Goal: Browse casually

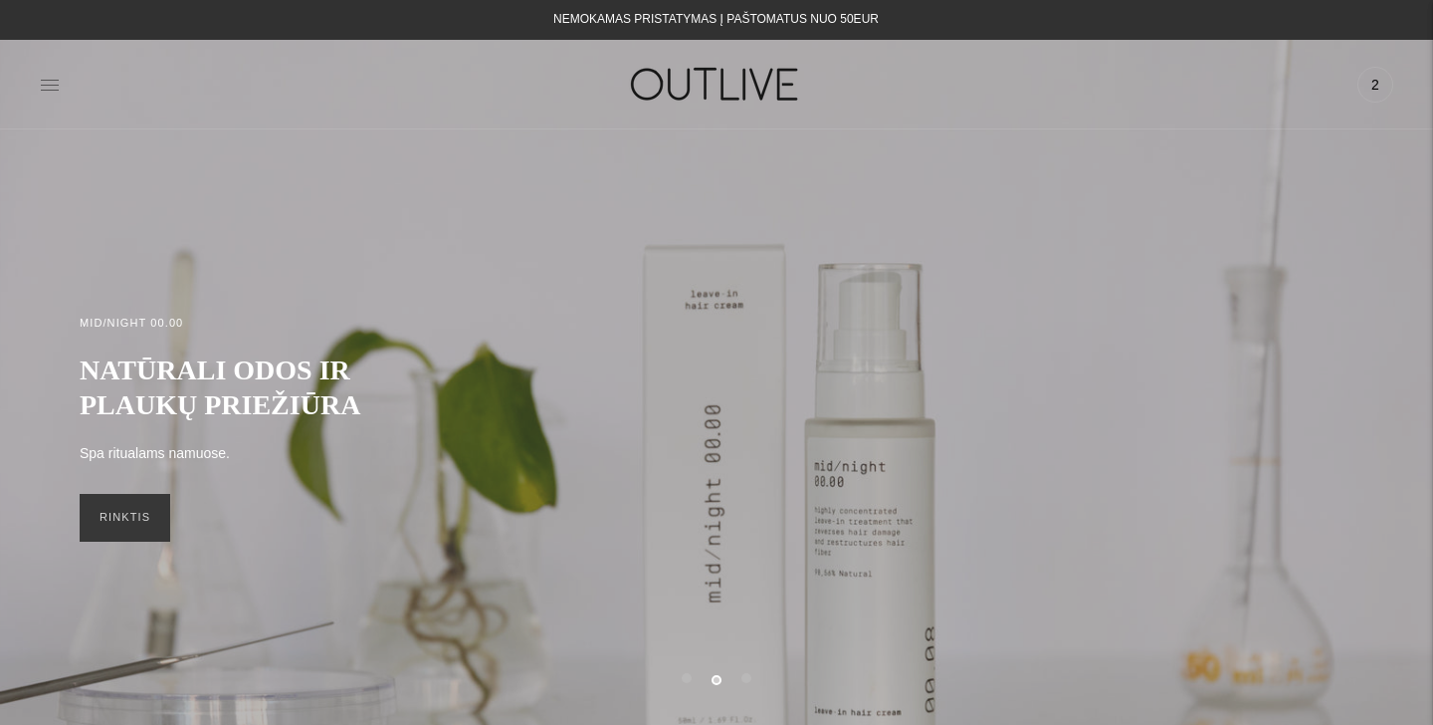
click at [52, 84] on icon at bounding box center [50, 85] width 20 height 20
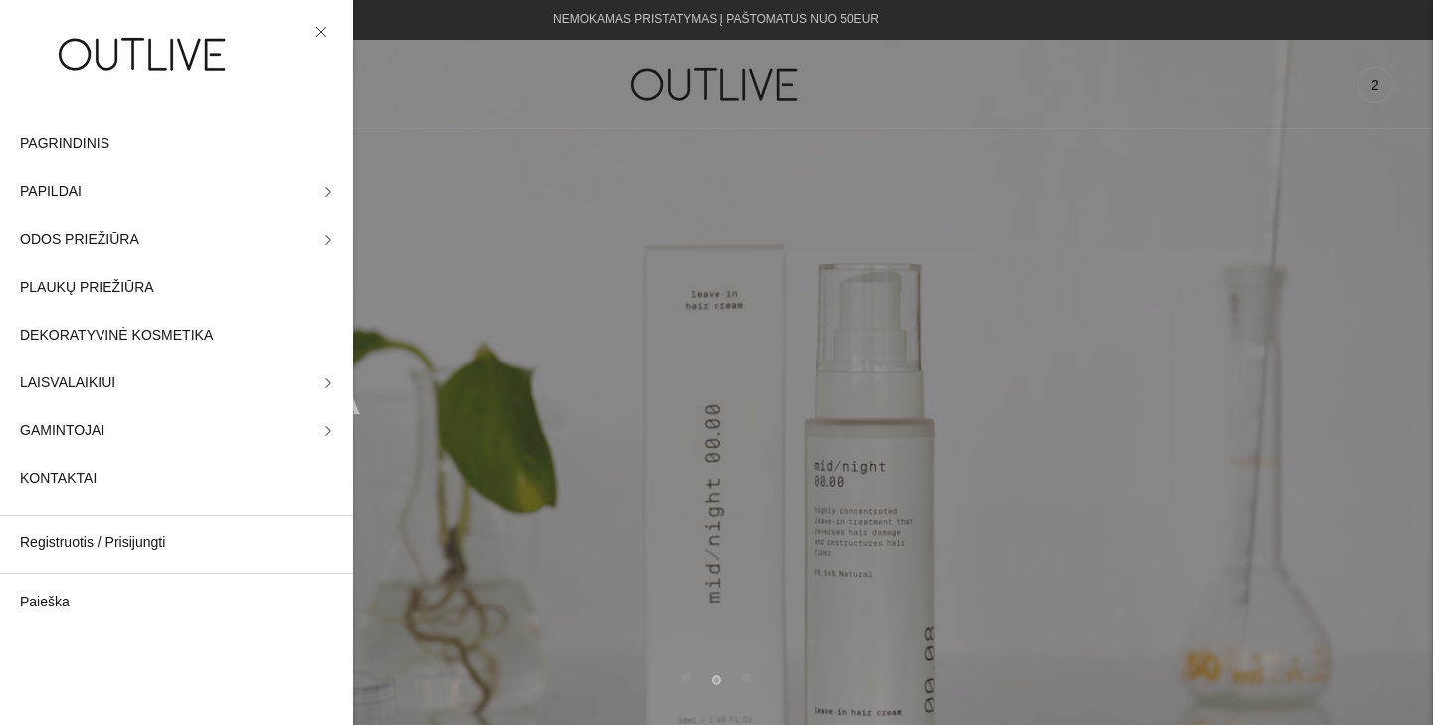
click at [461, 121] on div at bounding box center [716, 362] width 1433 height 725
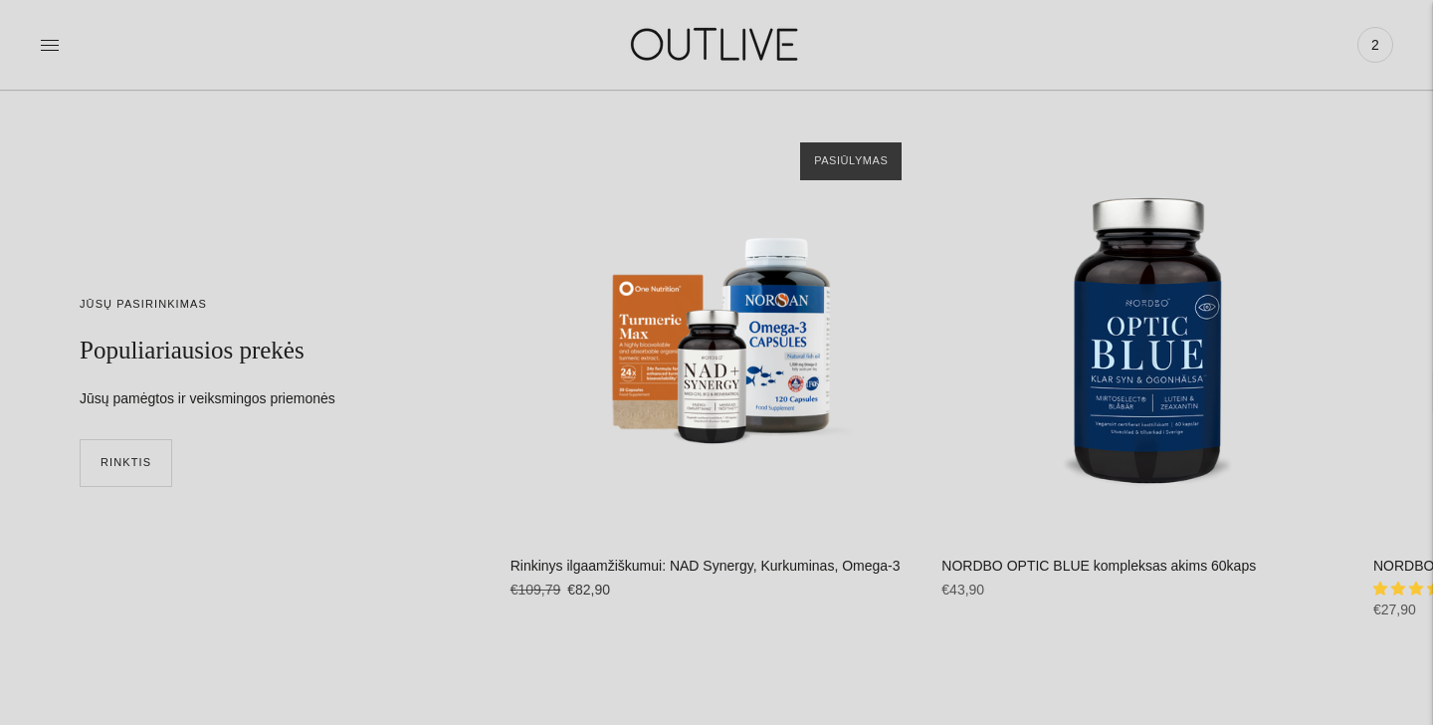
scroll to position [4786, 0]
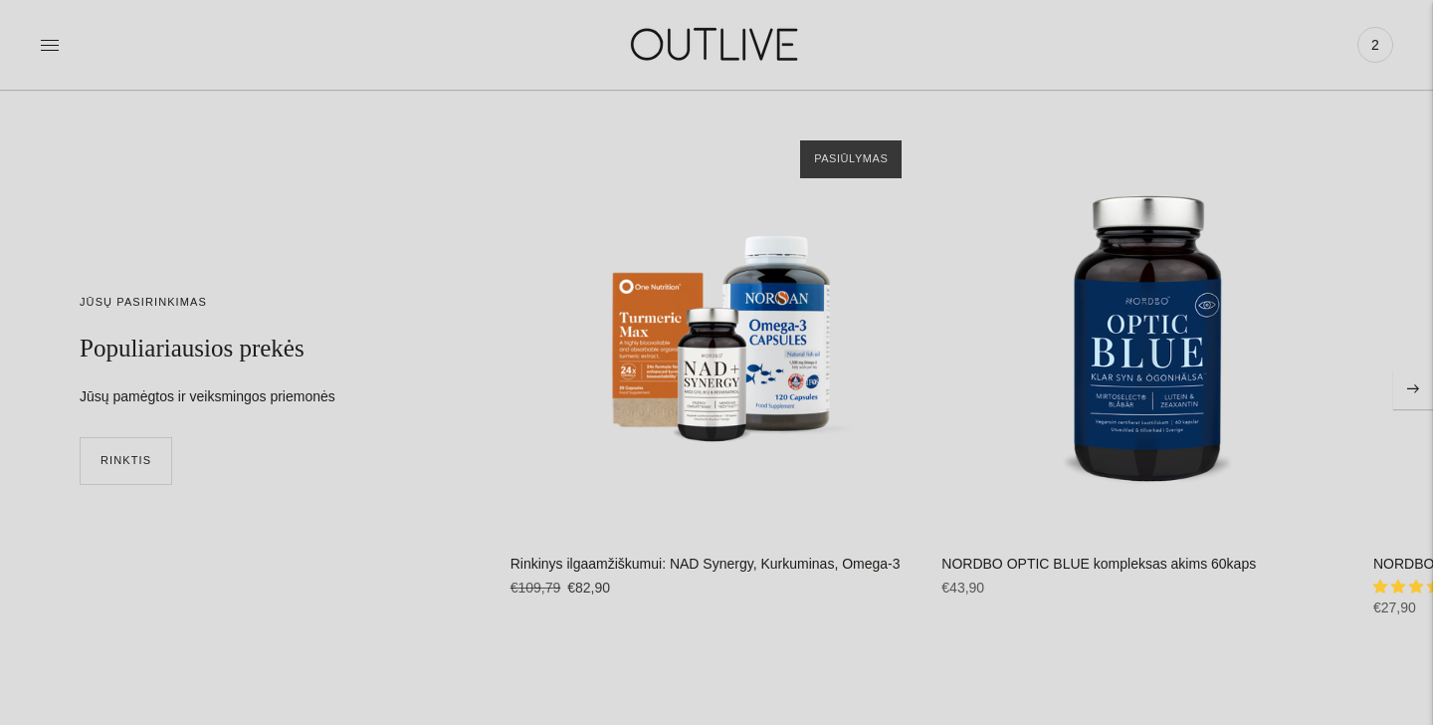
click at [1417, 388] on icon "Move to next carousel slide" at bounding box center [1413, 388] width 12 height 9
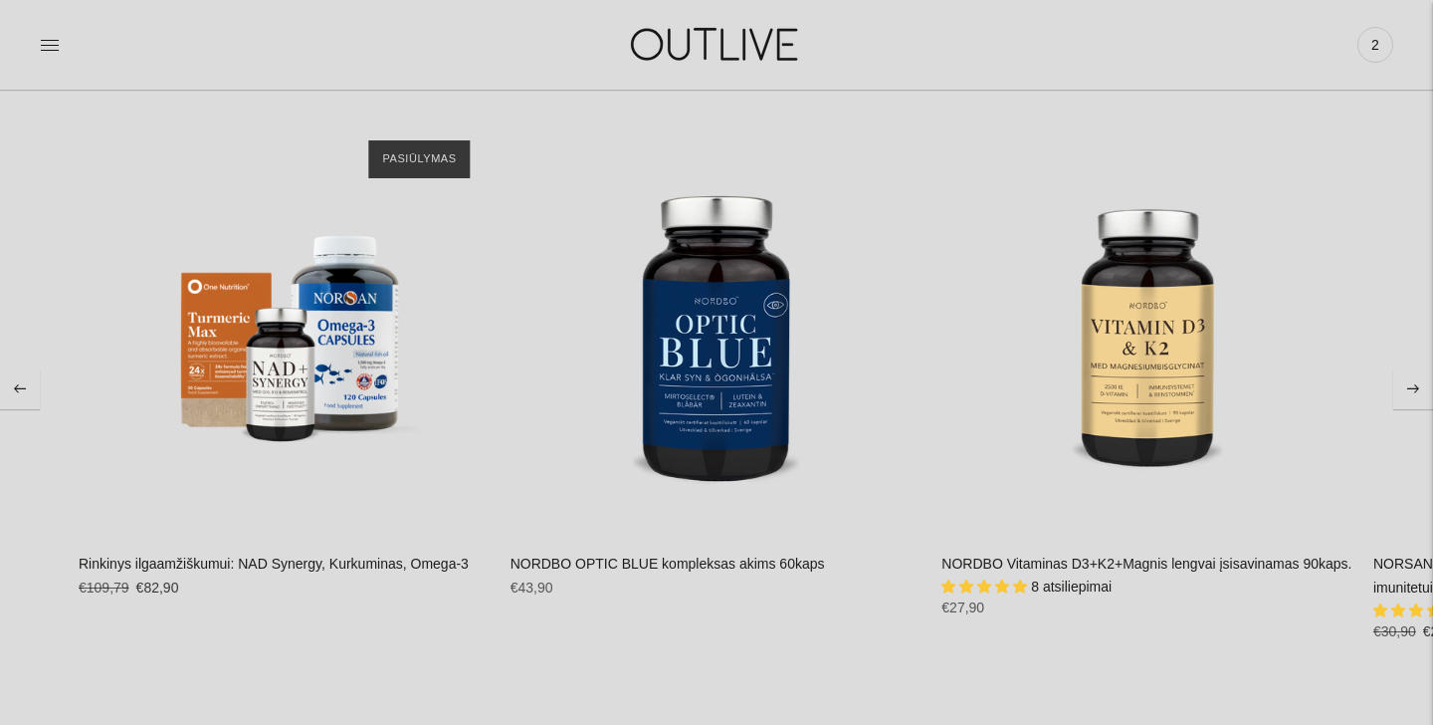
click at [1417, 388] on icon "Move to next carousel slide" at bounding box center [1413, 388] width 12 height 9
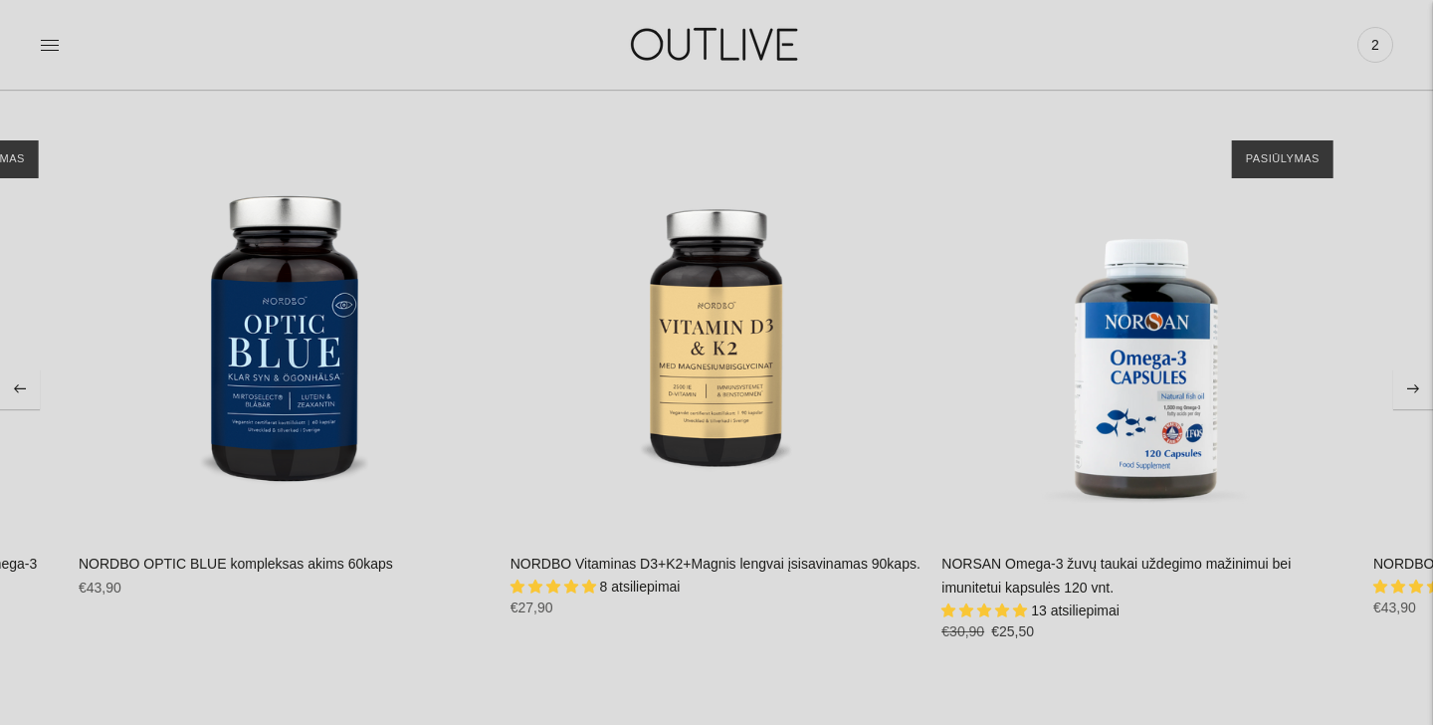
click at [1417, 388] on icon "Move to next carousel slide" at bounding box center [1413, 388] width 12 height 9
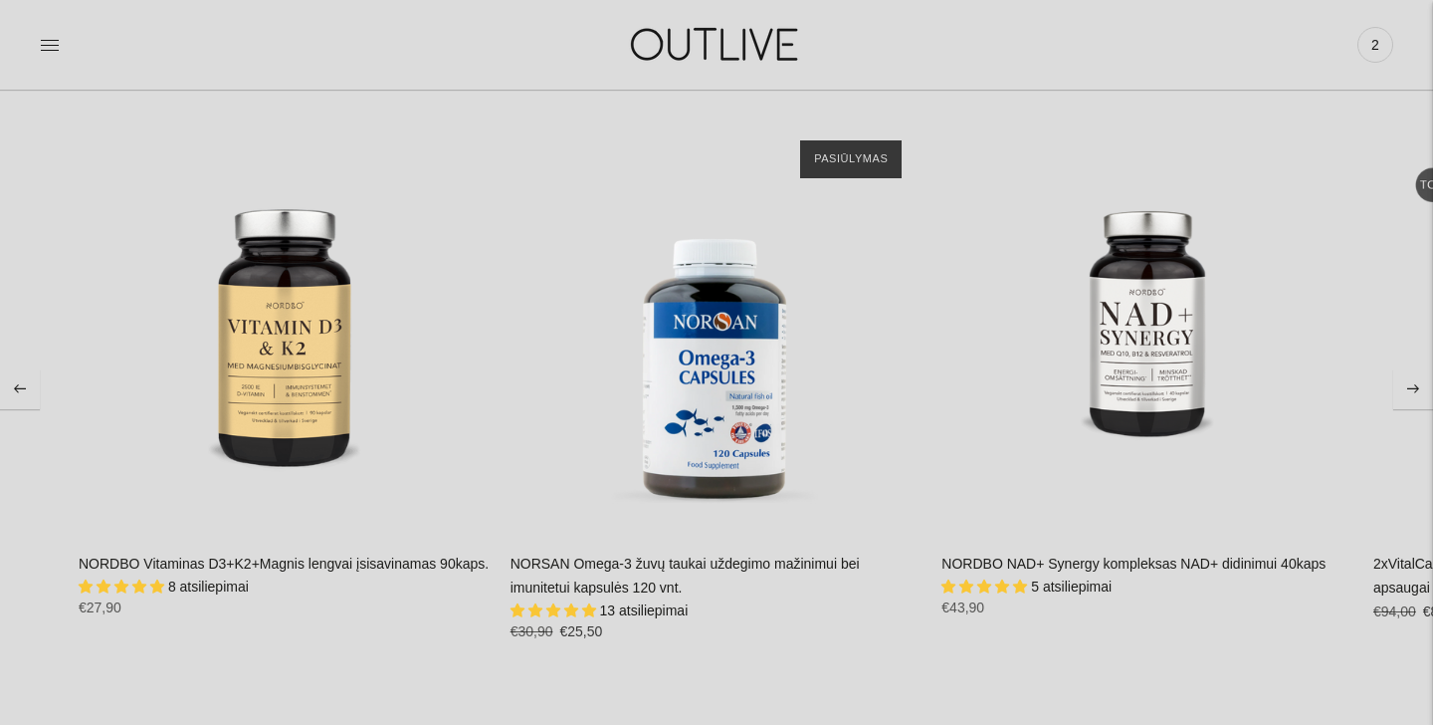
click at [1417, 388] on icon "Move to next carousel slide" at bounding box center [1413, 388] width 12 height 9
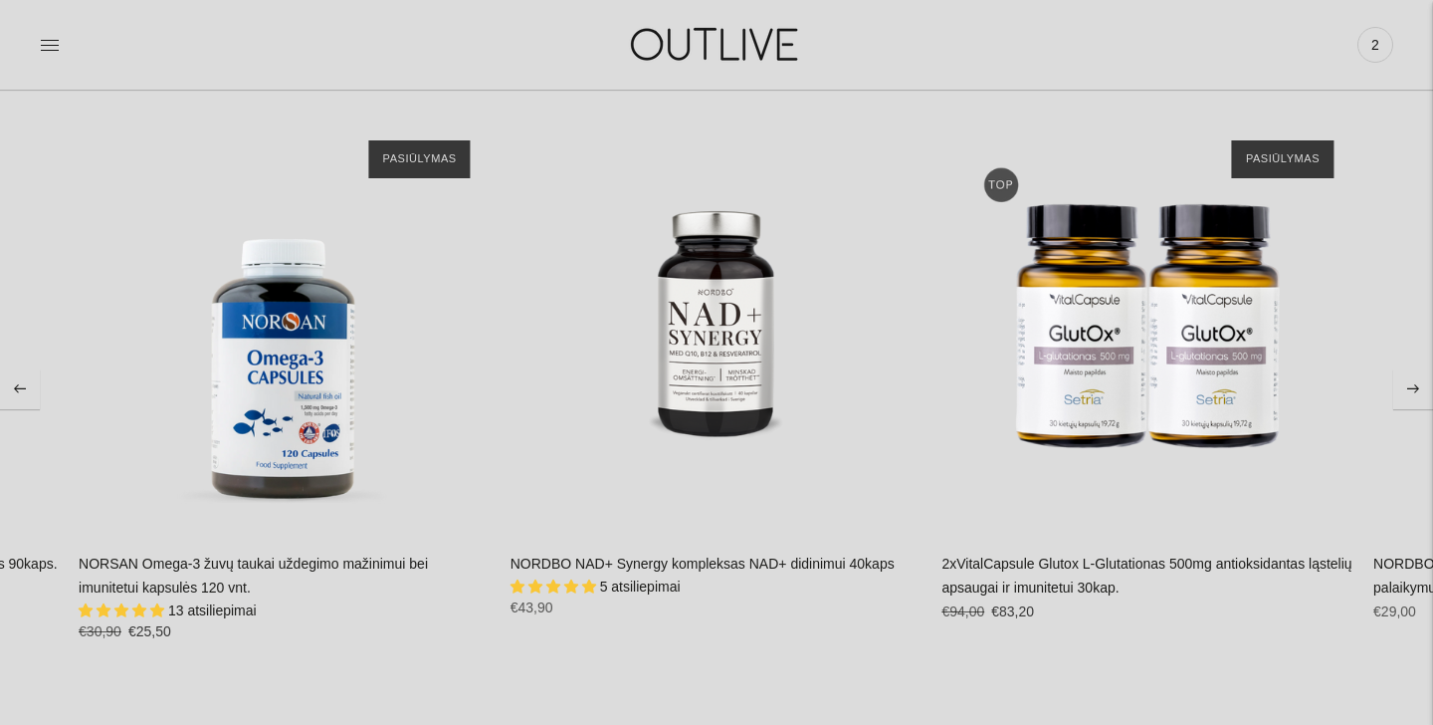
click at [1417, 388] on icon "Move to next carousel slide" at bounding box center [1413, 388] width 12 height 9
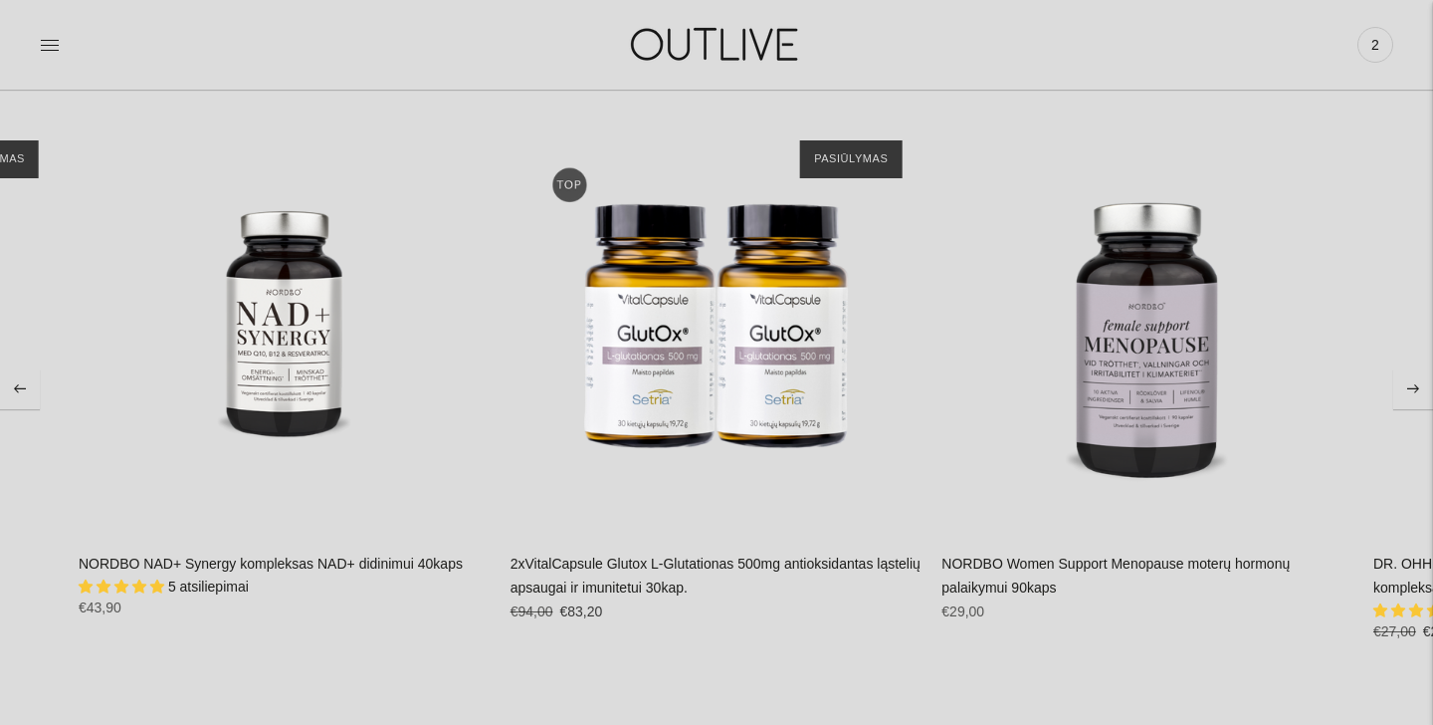
click at [1417, 388] on icon "Move to next carousel slide" at bounding box center [1413, 388] width 12 height 9
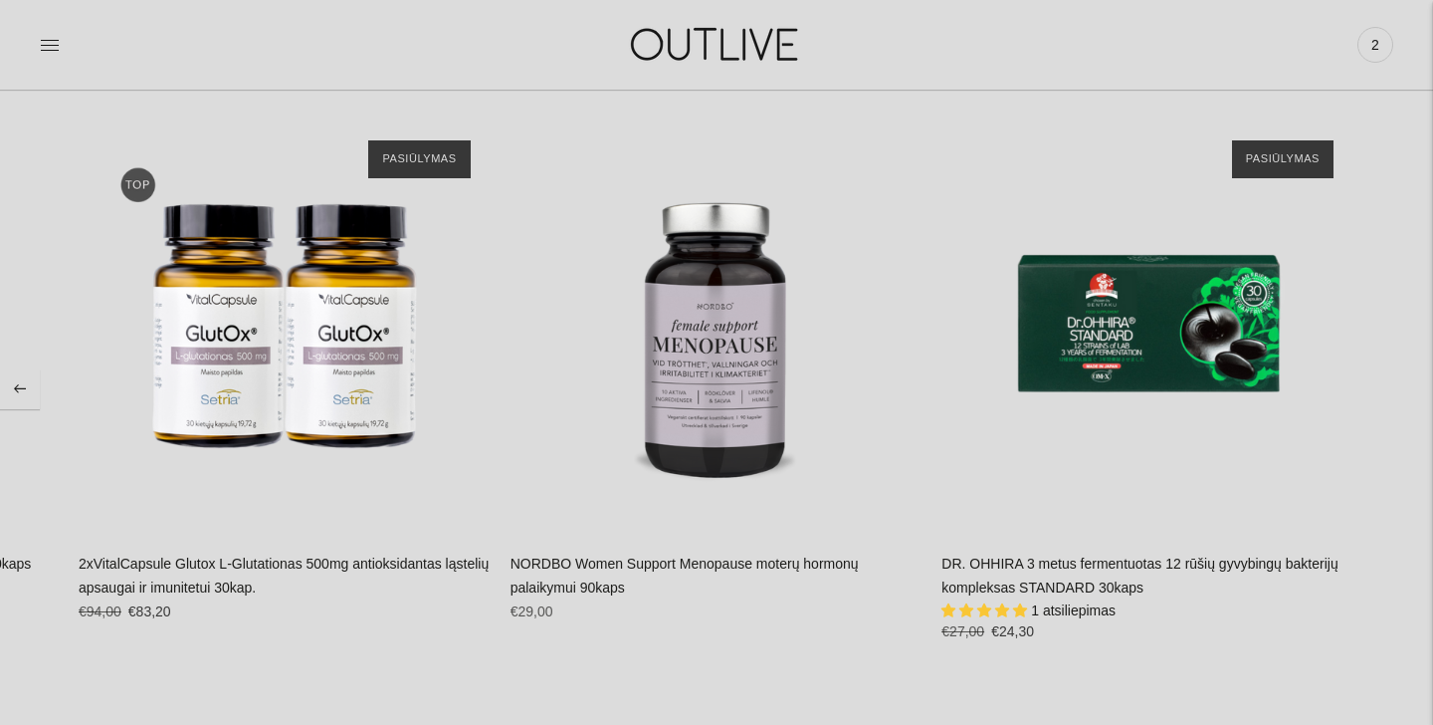
click at [25, 380] on button "Move to previous carousel slide" at bounding box center [20, 389] width 40 height 40
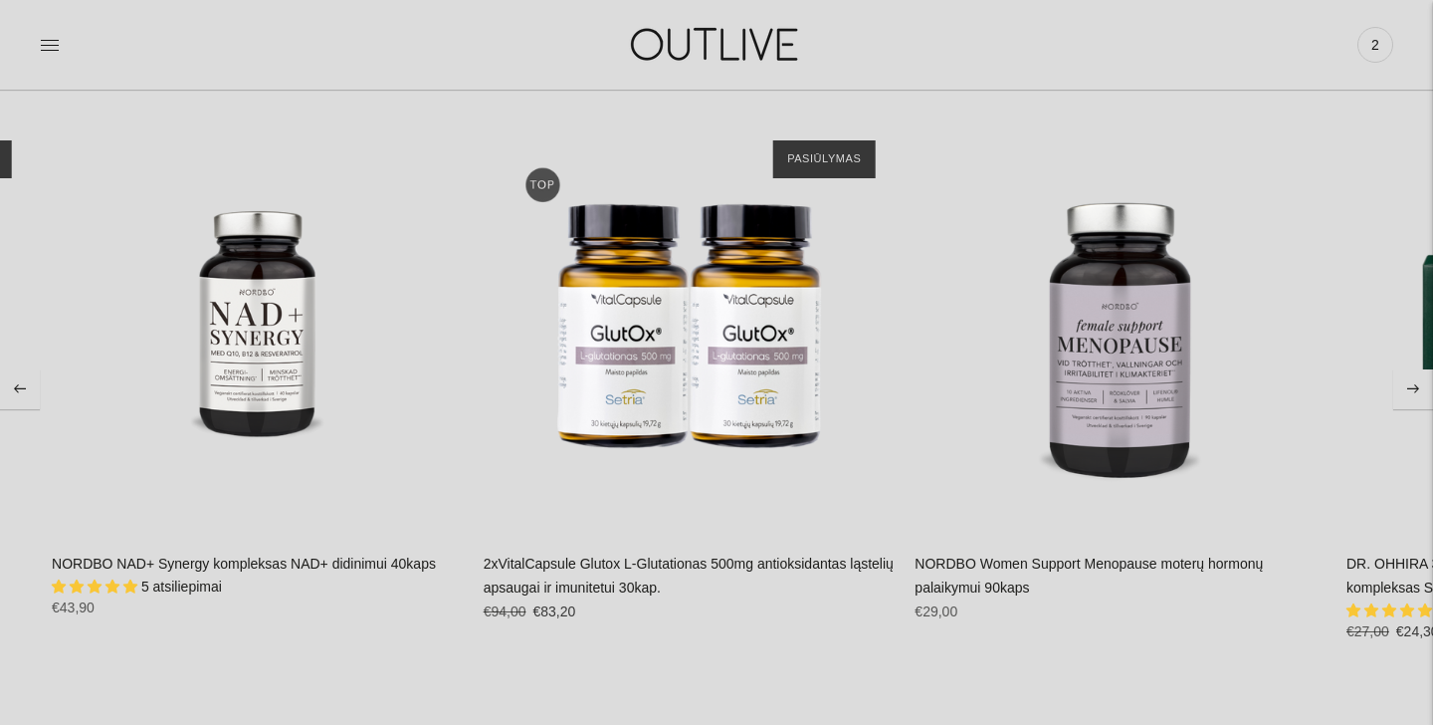
click at [25, 380] on button "Move to previous carousel slide" at bounding box center [20, 389] width 40 height 40
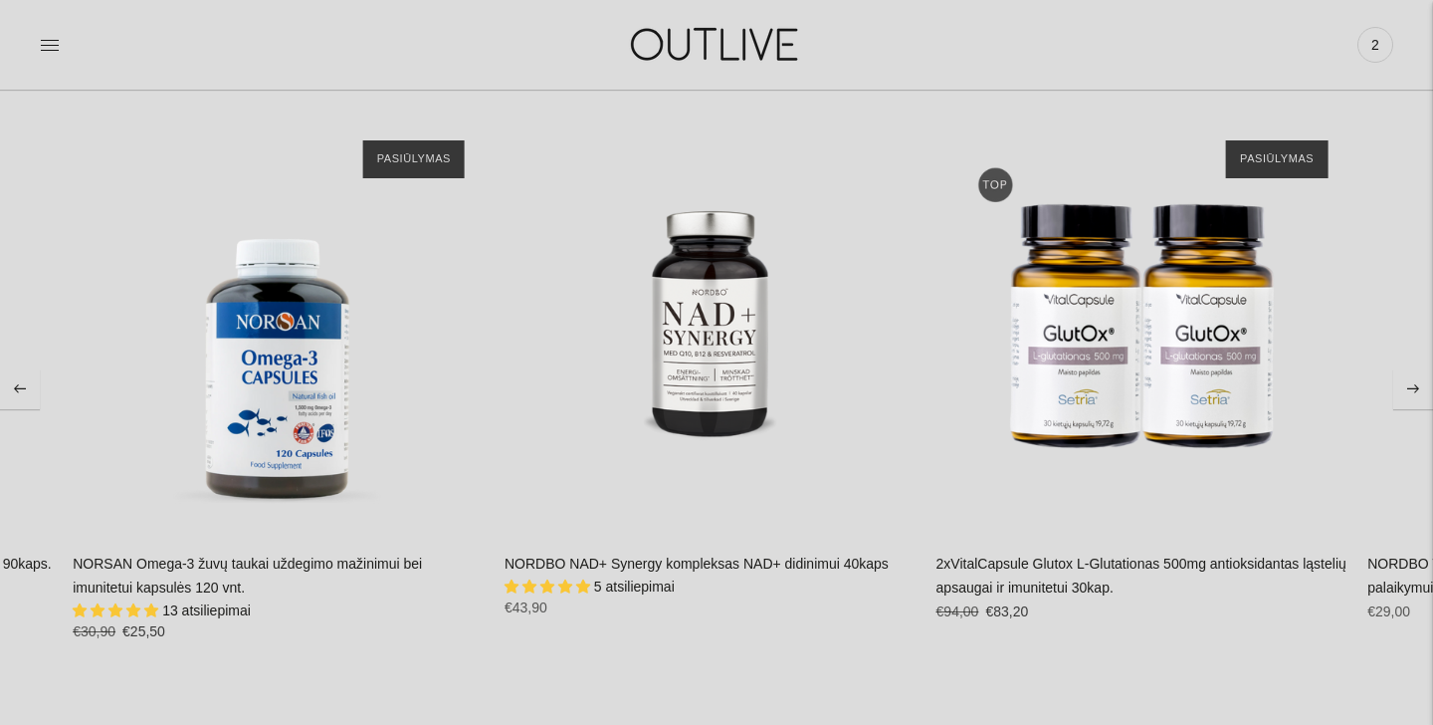
click at [25, 380] on button "Move to previous carousel slide" at bounding box center [20, 389] width 40 height 40
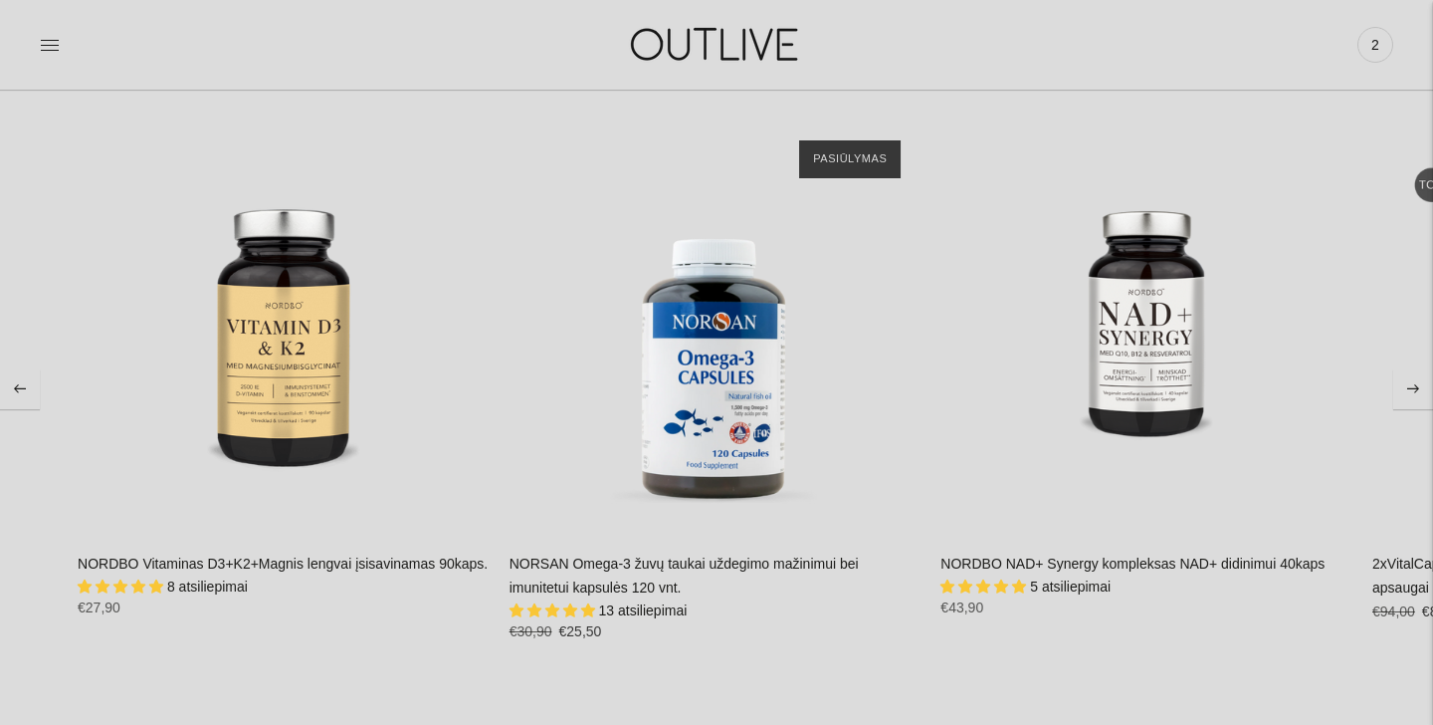
click at [25, 380] on button "Move to previous carousel slide" at bounding box center [20, 389] width 40 height 40
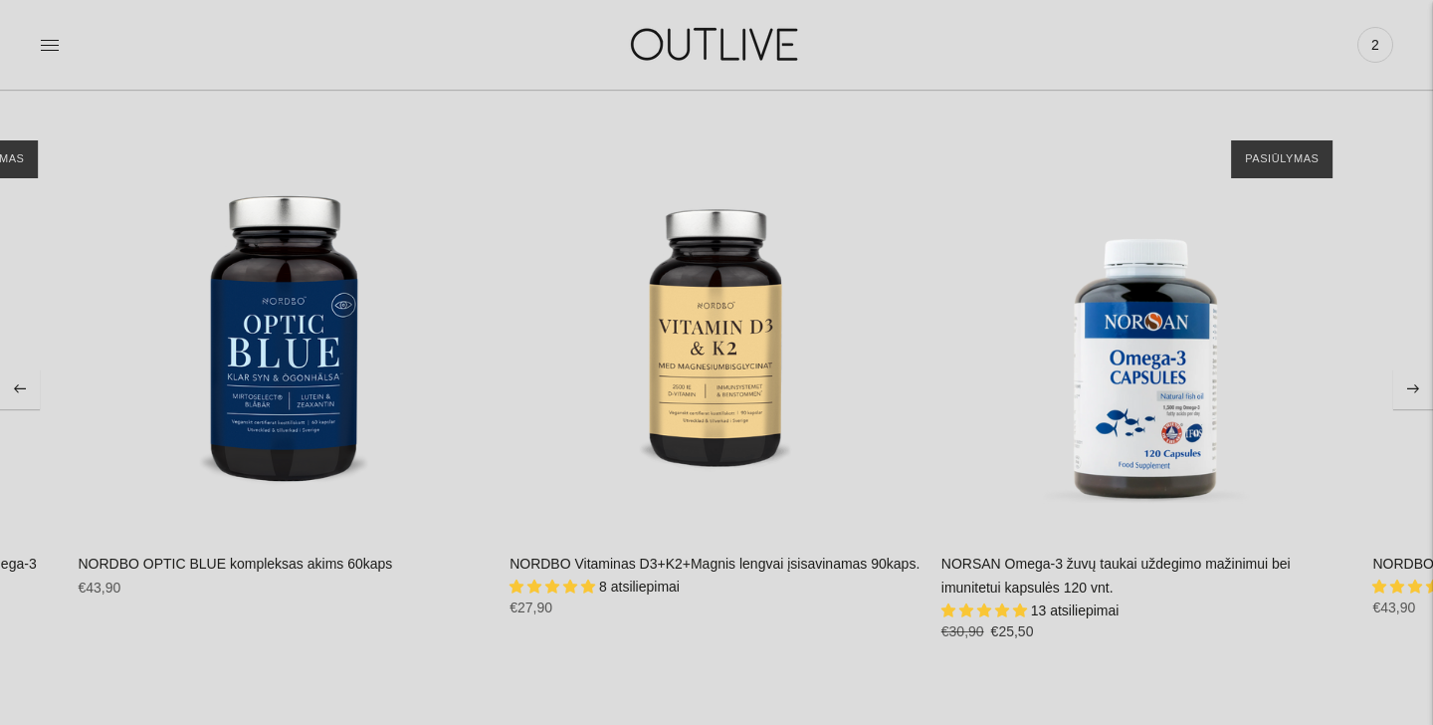
click at [25, 380] on button "Move to previous carousel slide" at bounding box center [20, 389] width 40 height 40
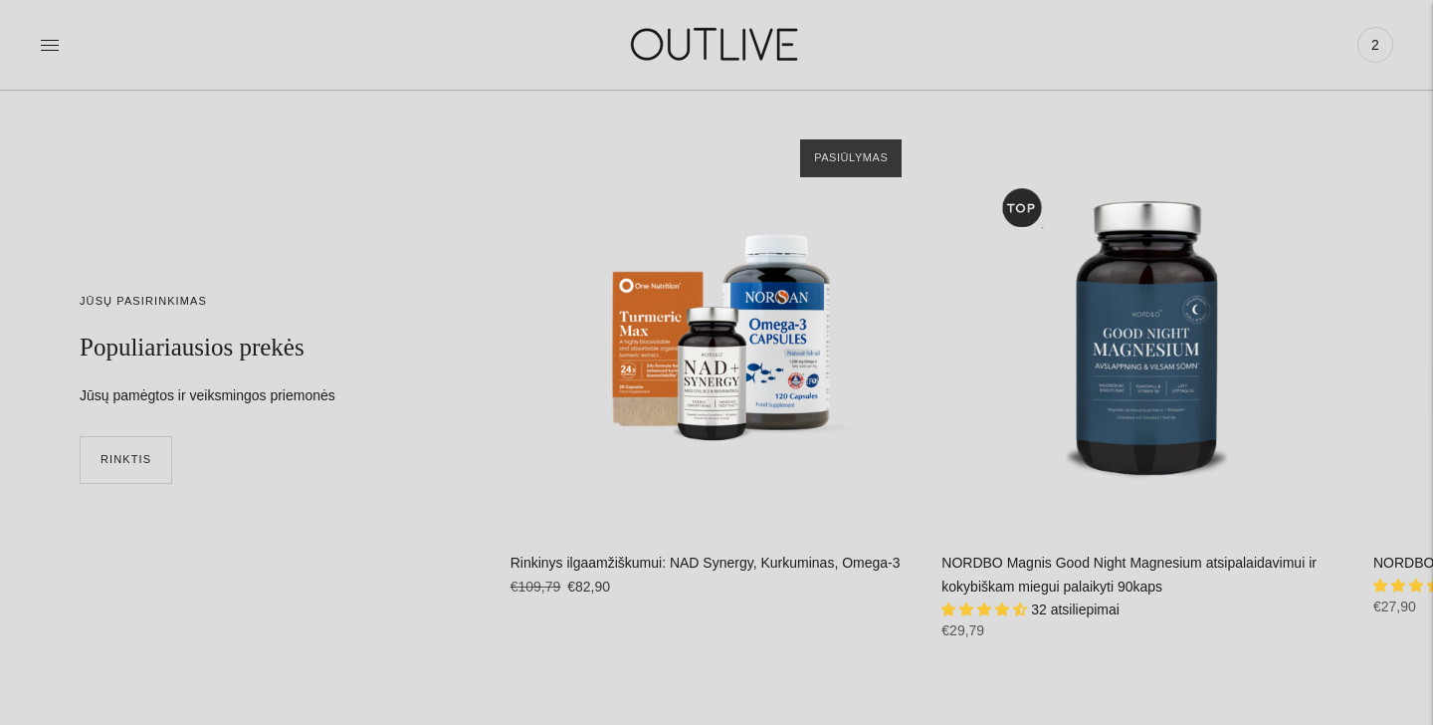
scroll to position [4829, 0]
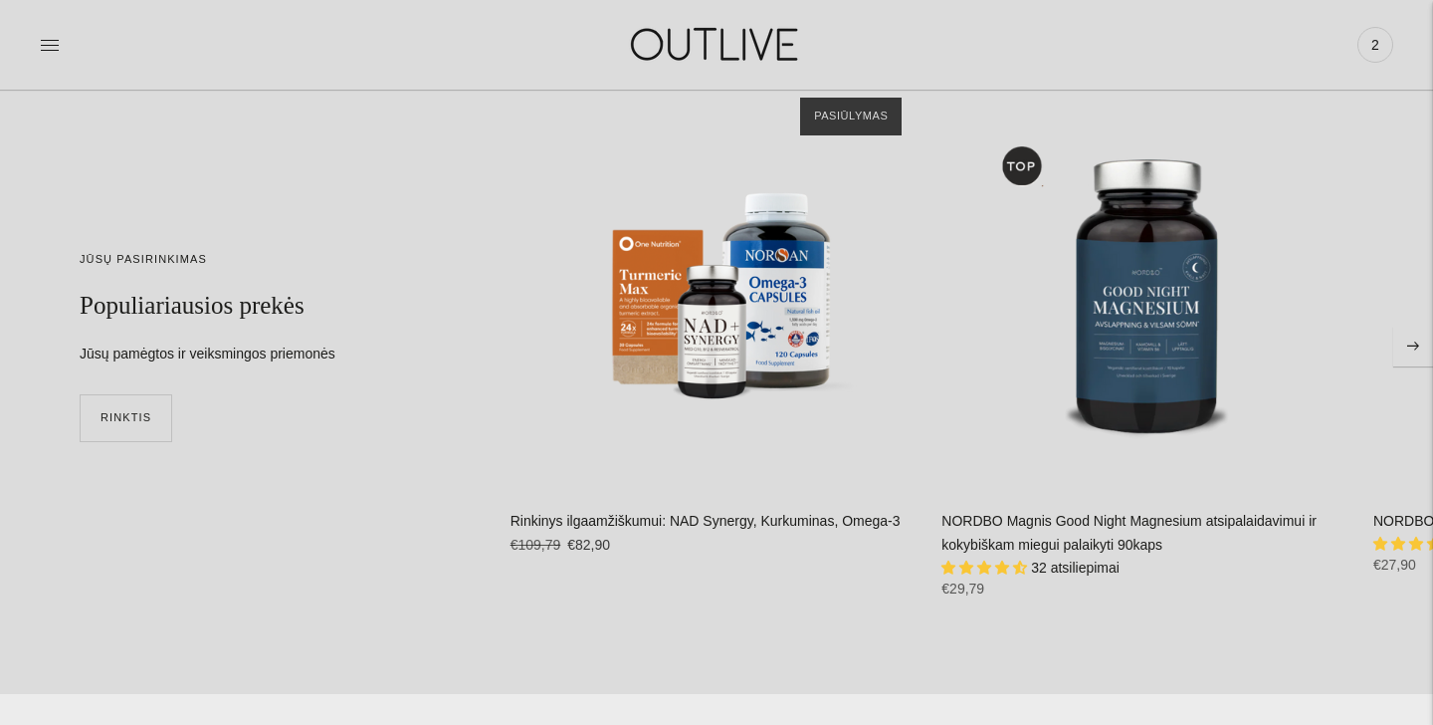
click at [1410, 349] on button "Move to next carousel slide" at bounding box center [1413, 346] width 40 height 40
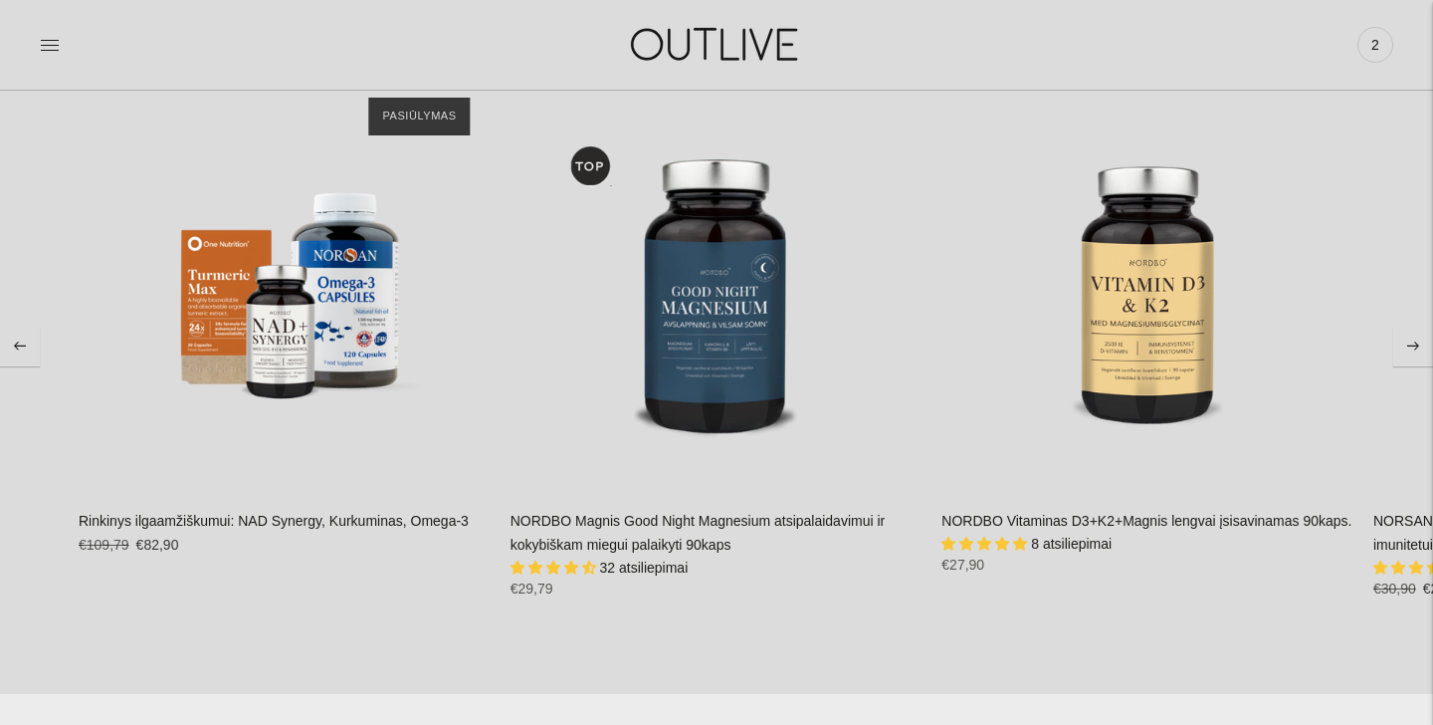
click at [1410, 349] on button "Move to next carousel slide" at bounding box center [1413, 346] width 40 height 40
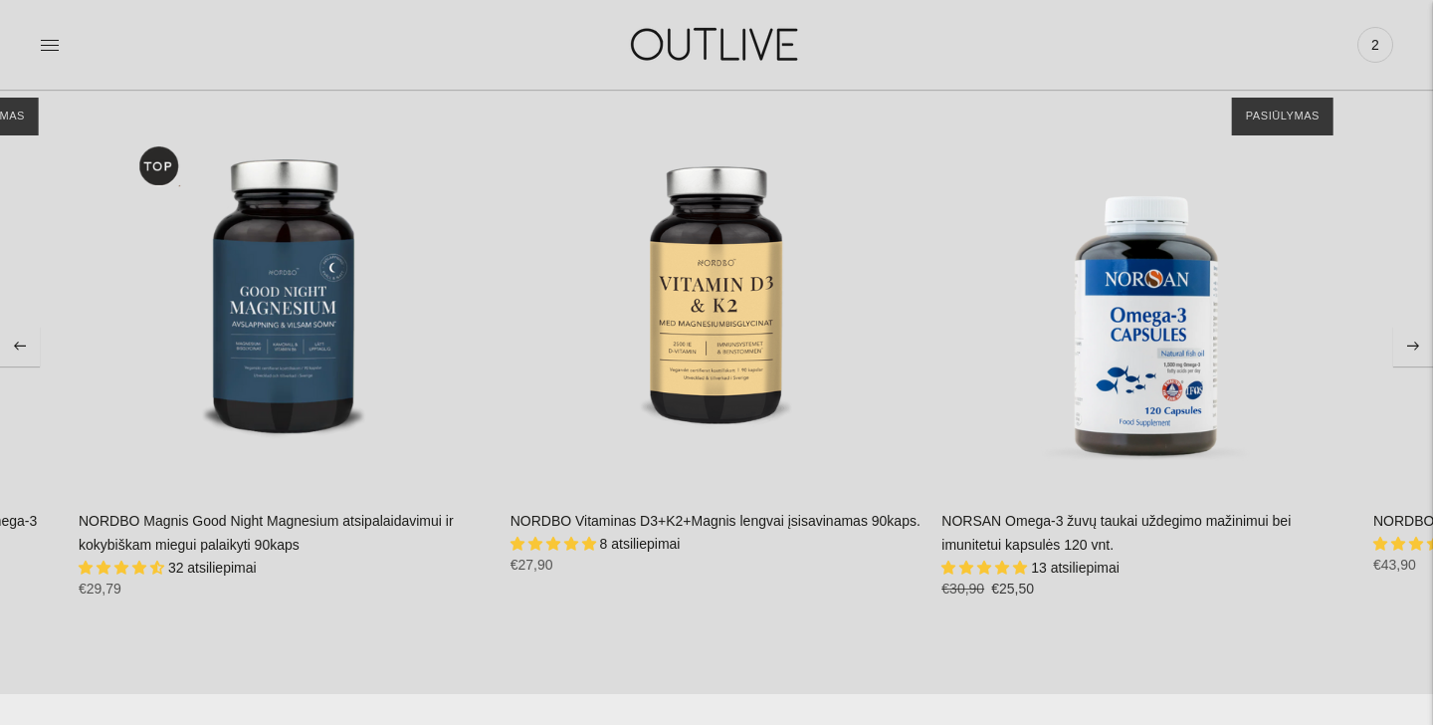
click at [1410, 349] on button "Move to next carousel slide" at bounding box center [1413, 346] width 40 height 40
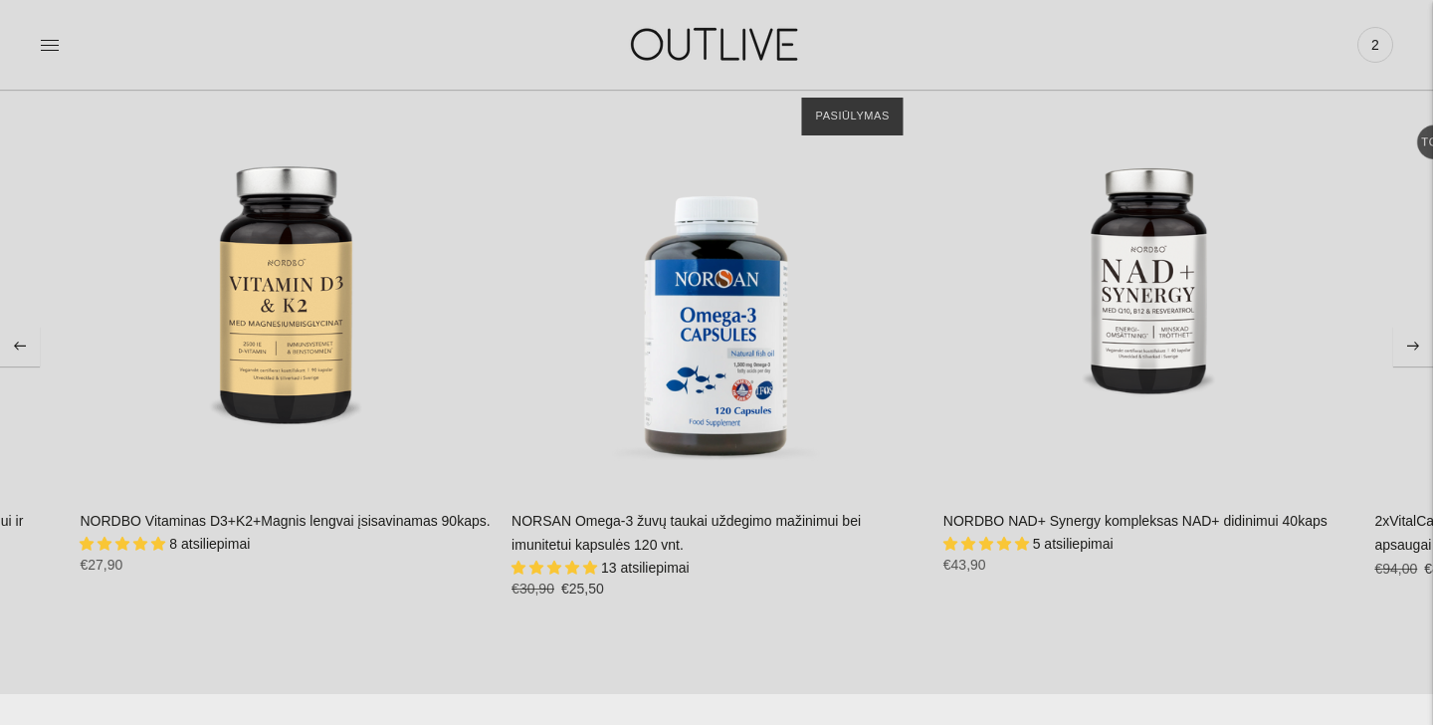
click at [1410, 349] on button "Move to next carousel slide" at bounding box center [1413, 346] width 40 height 40
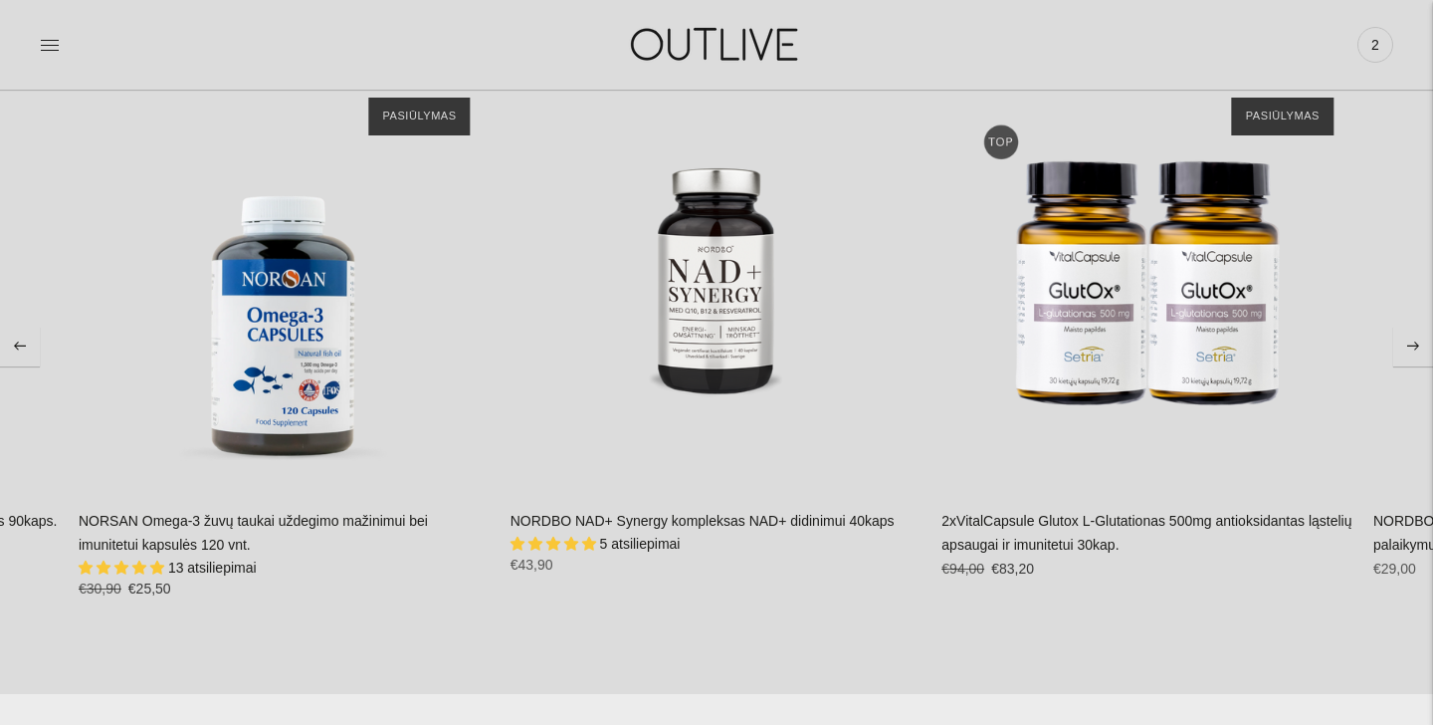
click at [1410, 349] on button "Move to next carousel slide" at bounding box center [1413, 346] width 40 height 40
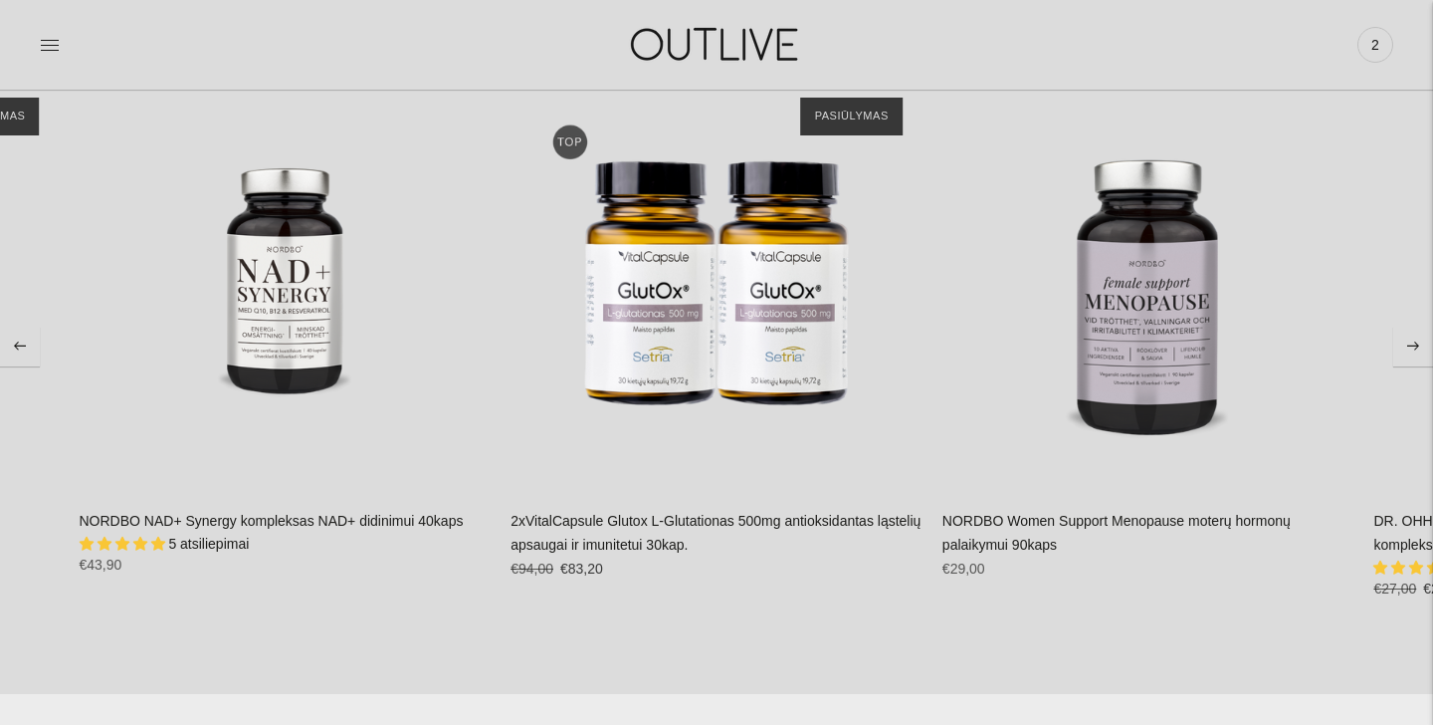
click at [1410, 349] on button "Move to next carousel slide" at bounding box center [1413, 346] width 40 height 40
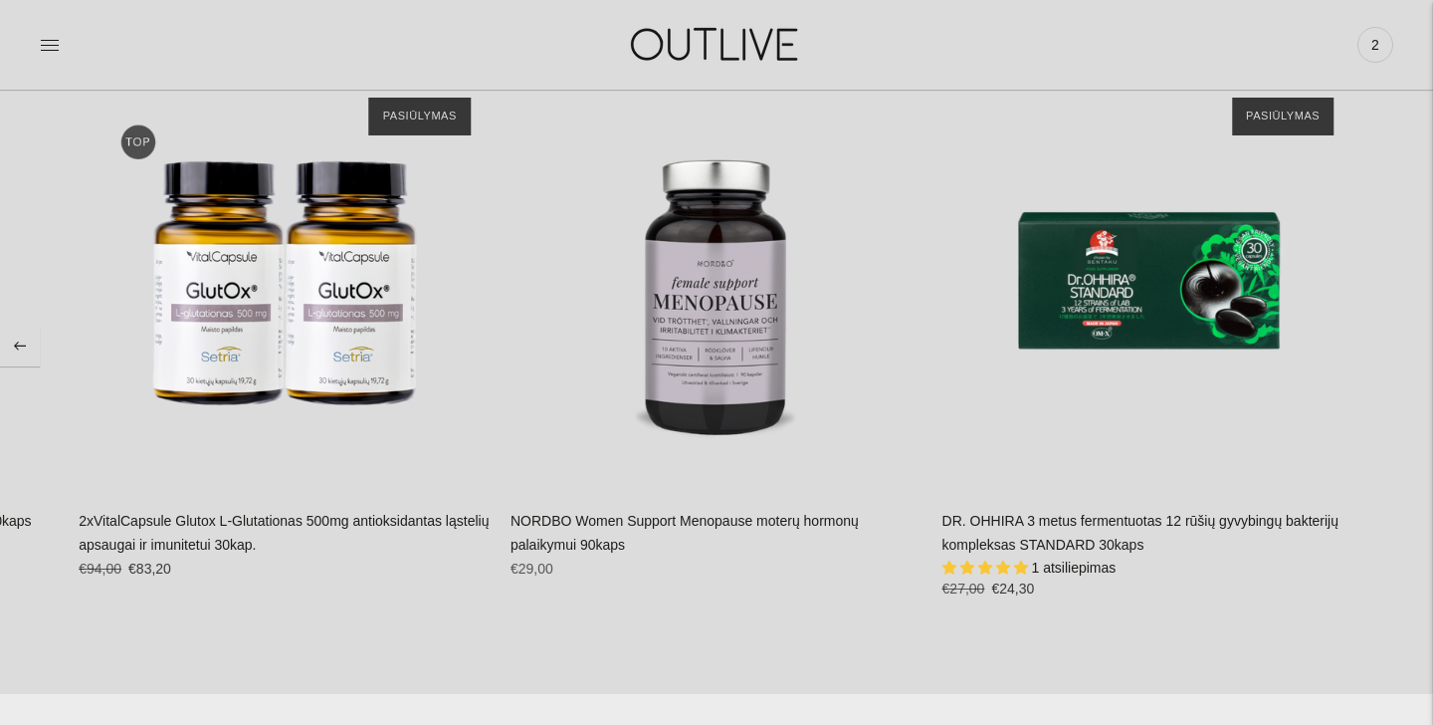
click at [1410, 349] on section "JŪSŲ PASIRINKIMAS Populiariausios prekės Jūsų pamėgtos ir veiksmingos priemonės…" at bounding box center [716, 345] width 1433 height 697
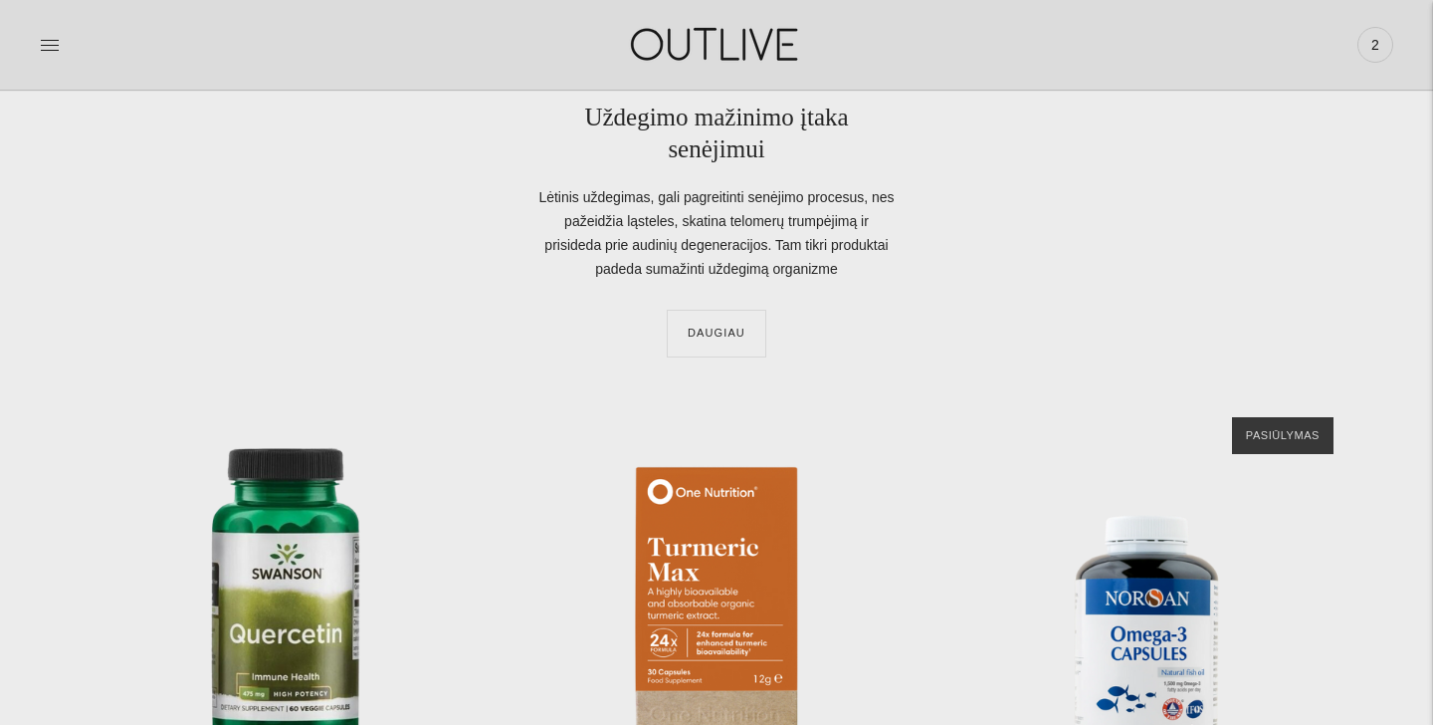
scroll to position [5542, 0]
